Goal: Navigation & Orientation: Find specific page/section

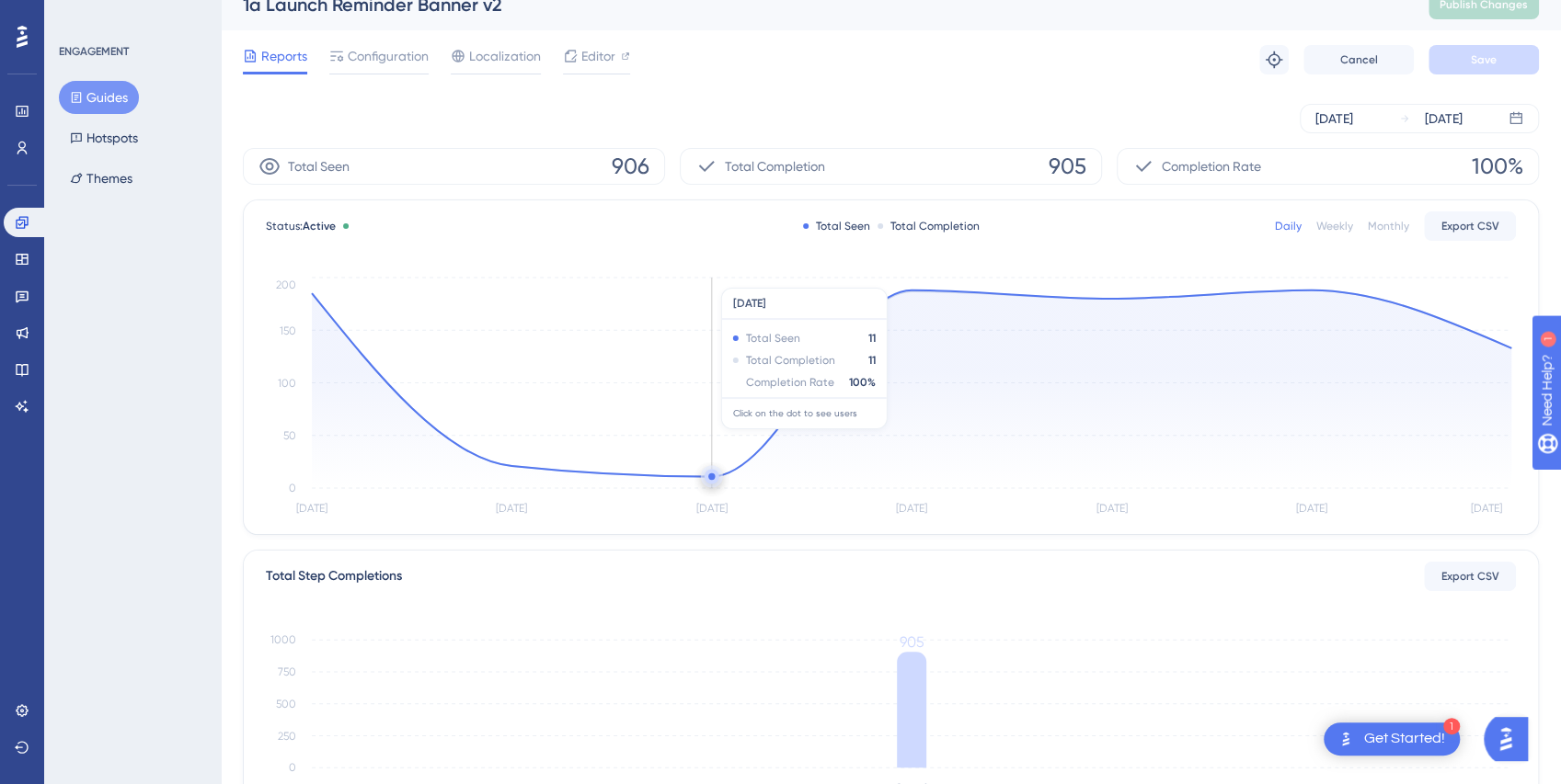
scroll to position [25, 0]
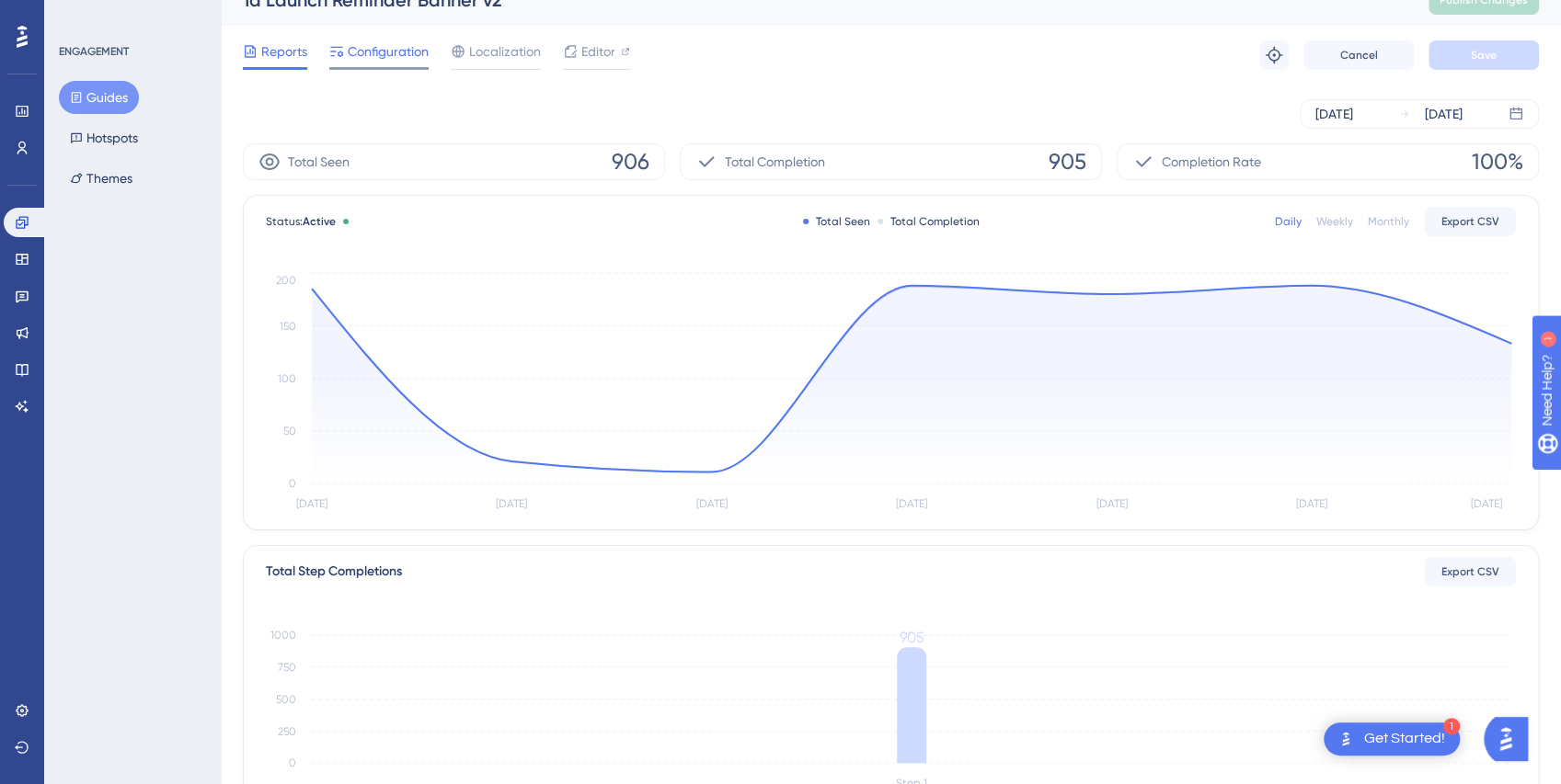
click at [372, 51] on span "Configuration" at bounding box center [388, 51] width 81 height 22
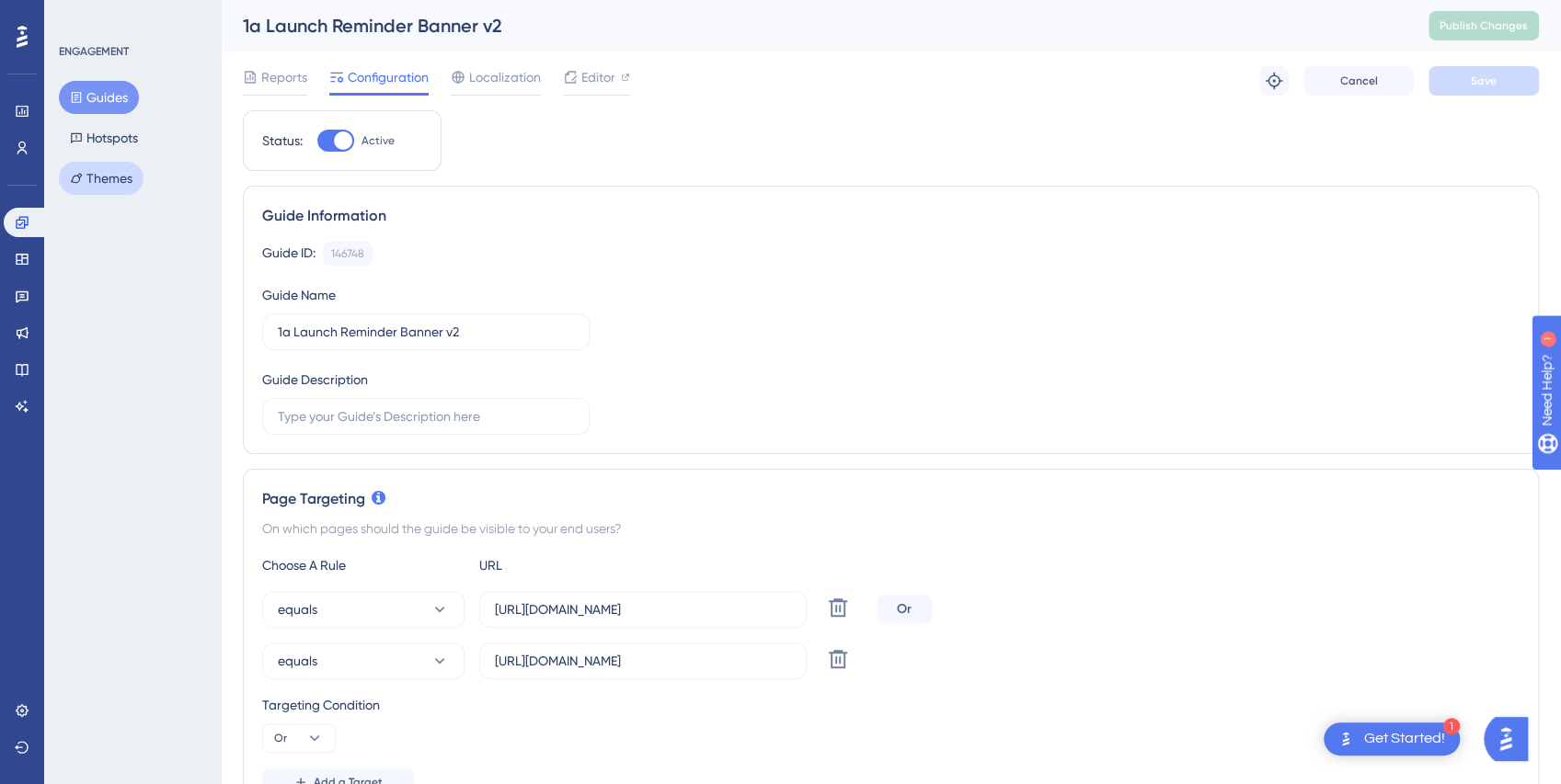
click at [98, 184] on button "Themes" at bounding box center [102, 178] width 85 height 33
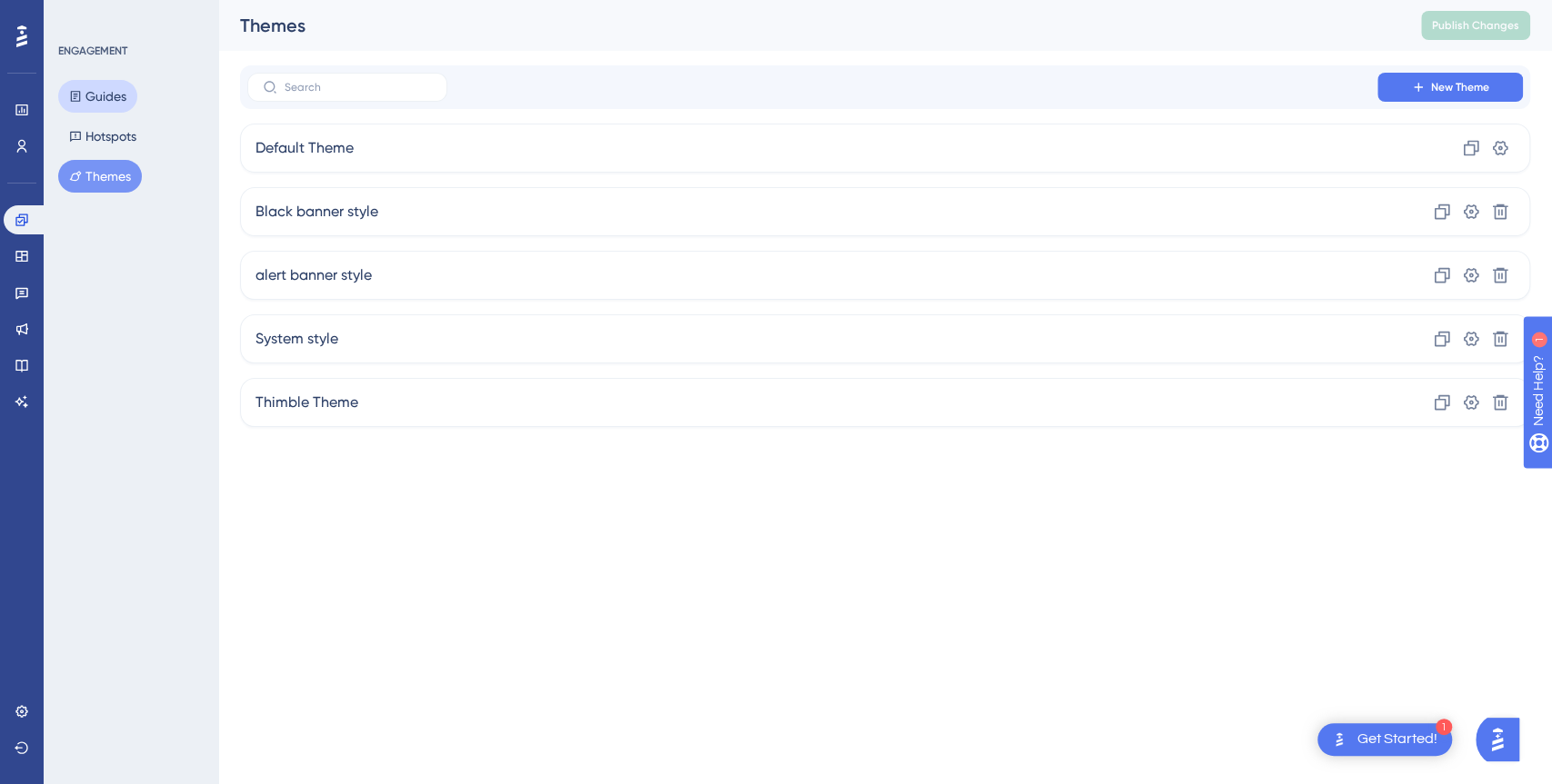
click at [106, 101] on button "Guides" at bounding box center [98, 96] width 79 height 33
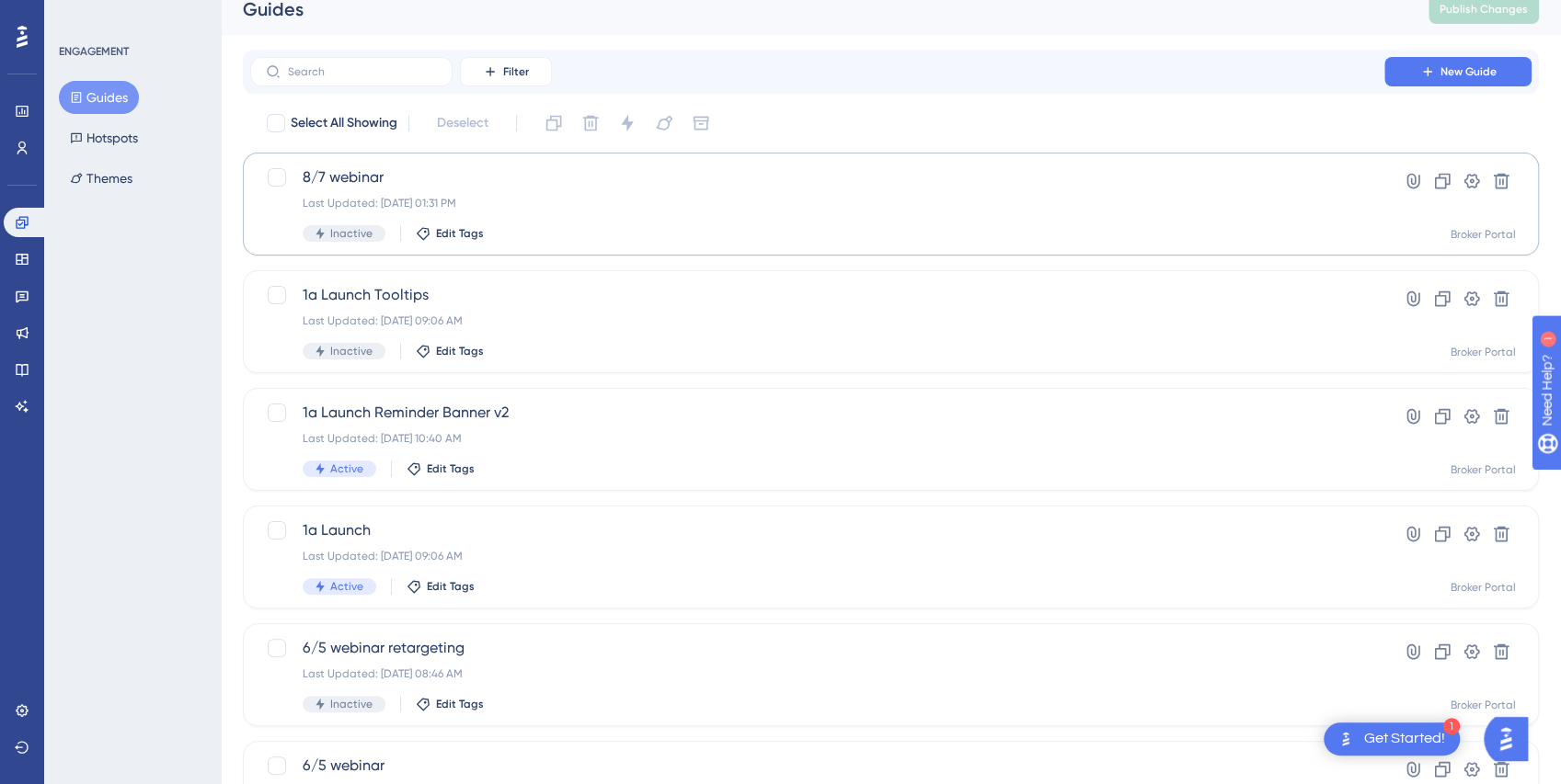
scroll to position [19, 0]
click at [353, 172] on span "8/7 webinar" at bounding box center [816, 175] width 1029 height 22
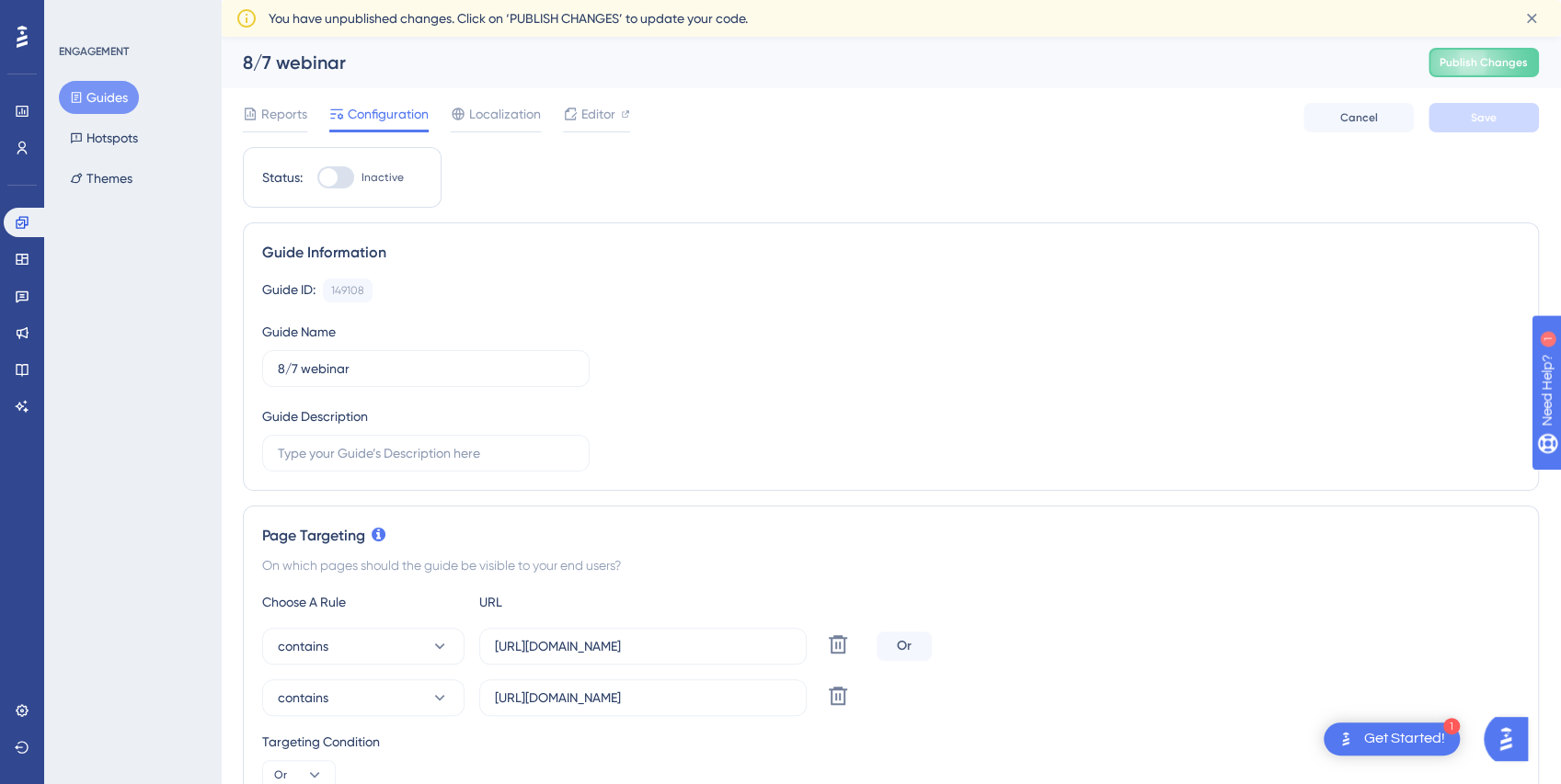
click at [111, 94] on button "Guides" at bounding box center [99, 97] width 80 height 33
